Goal: Find specific page/section: Find specific page/section

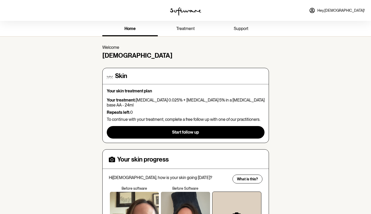
click at [183, 30] on span "treatment" at bounding box center [185, 28] width 19 height 5
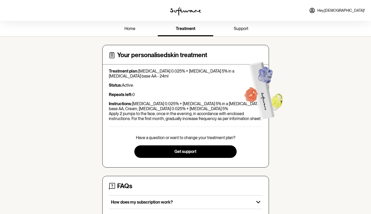
click at [354, 9] on span "Hey, [PERSON_NAME] !" at bounding box center [341, 10] width 47 height 4
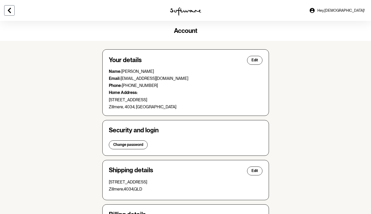
click at [9, 11] on icon at bounding box center [9, 10] width 3 height 5
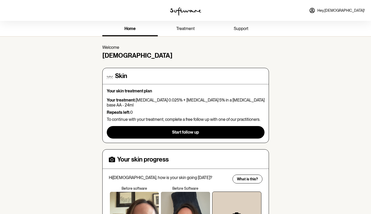
click at [183, 28] on span "treatment" at bounding box center [185, 28] width 19 height 5
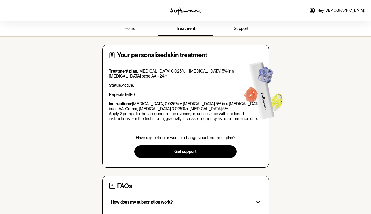
click at [242, 30] on span "support" at bounding box center [241, 28] width 15 height 5
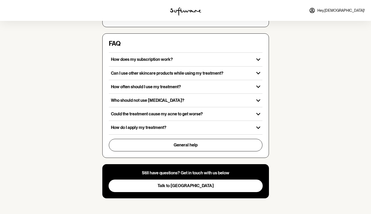
scroll to position [154, 0]
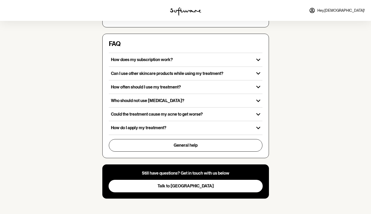
click at [316, 11] on icon at bounding box center [312, 10] width 6 height 6
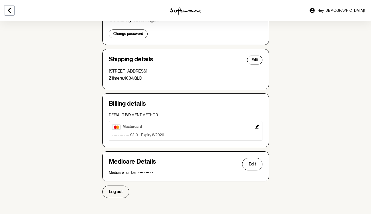
scroll to position [110, 0]
